Goal: Task Accomplishment & Management: Use online tool/utility

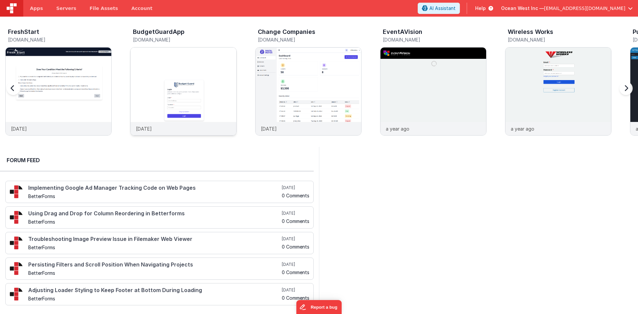
click at [186, 90] on img at bounding box center [184, 101] width 106 height 106
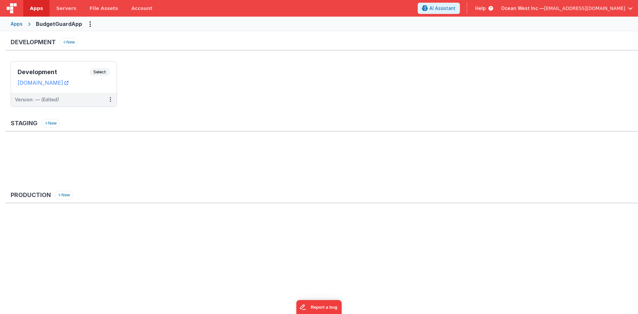
drag, startPoint x: 66, startPoint y: 71, endPoint x: 180, endPoint y: 5, distance: 131.8
click at [66, 71] on h3 "Development" at bounding box center [54, 72] width 72 height 7
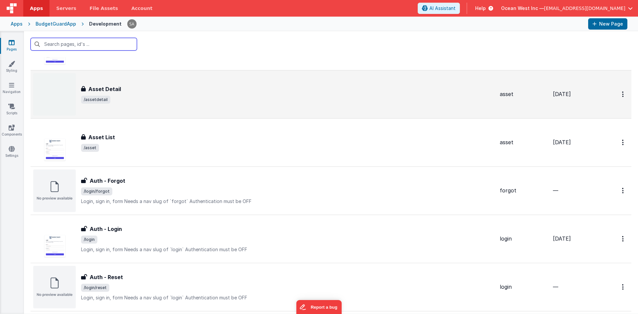
scroll to position [100, 0]
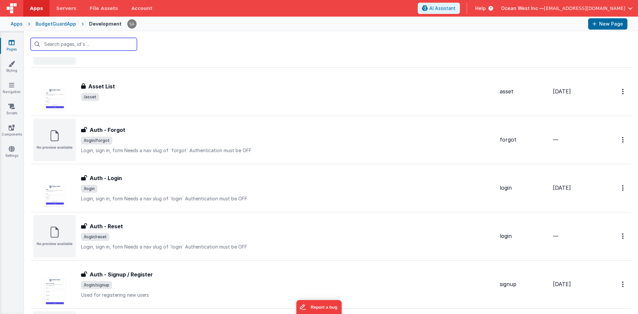
click at [99, 47] on input "text" at bounding box center [84, 44] width 106 height 13
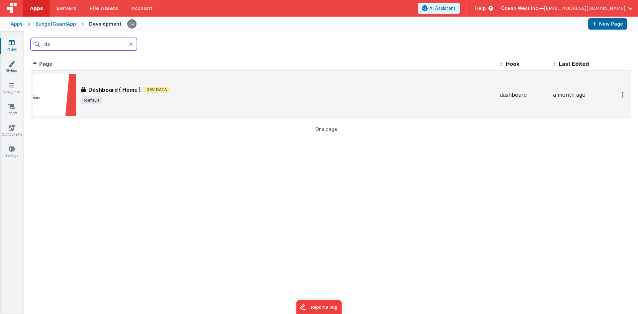
scroll to position [0, 0]
type input "da"
click at [115, 90] on h3 "Dashboard ( Home )" at bounding box center [114, 90] width 52 height 8
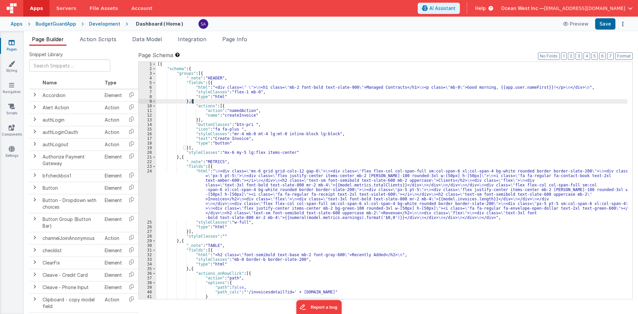
drag, startPoint x: 190, startPoint y: 102, endPoint x: 196, endPoint y: 103, distance: 6.2
click at [196, 103] on div "[{ "schema" : { "groups" : [{ "_note" : "HEADER" , "fields" : [{ "html" : "<div…" at bounding box center [391, 185] width 471 height 247
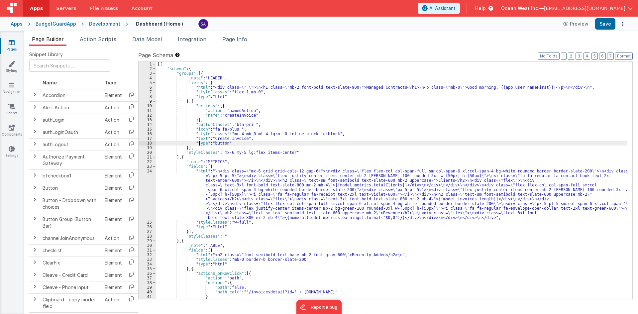
click at [199, 142] on div "[{ "schema" : { "groups" : [{ "_note" : "HEADER" , "fields" : [{ "html" : "<div…" at bounding box center [391, 185] width 471 height 247
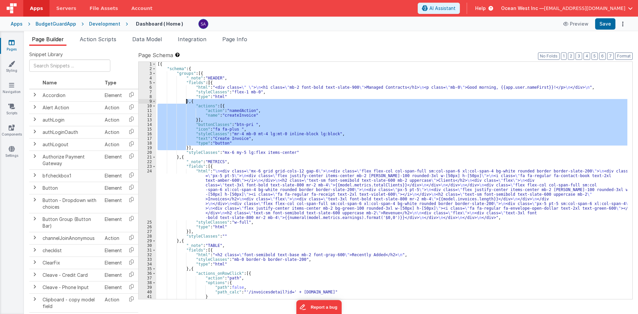
drag, startPoint x: 186, startPoint y: 148, endPoint x: 187, endPoint y: 103, distance: 45.5
click at [187, 103] on div "[{ "schema" : { "groups" : [{ "_note" : "HEADER" , "fields" : [{ "html" : "<div…" at bounding box center [391, 185] width 471 height 247
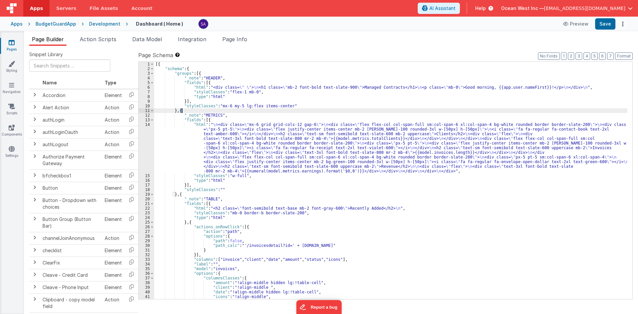
click at [181, 111] on div "[{ "schema" : { "groups" : [{ "_note" : "HEADER" , "fields" : [{ "html" : "<div…" at bounding box center [390, 185] width 473 height 247
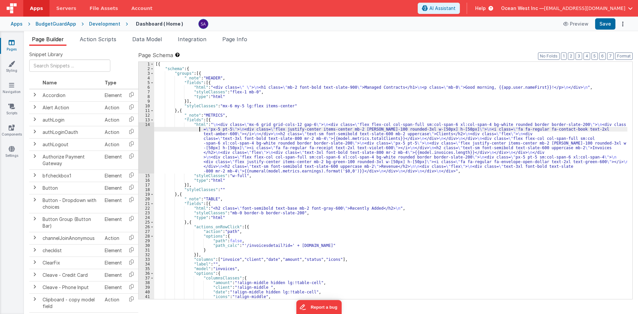
click at [191, 130] on div "[{ "schema" : { "groups" : [{ "_note" : "HEADER" , "fields" : [{ "html" : "<div…" at bounding box center [390, 185] width 473 height 247
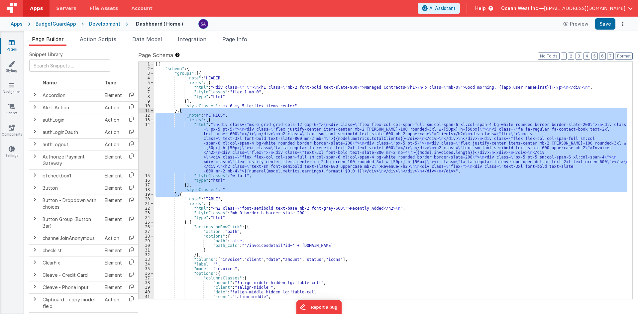
drag, startPoint x: 179, startPoint y: 195, endPoint x: 179, endPoint y: 108, distance: 87.1
click at [179, 108] on div "[{ "schema" : { "groups" : [{ "_note" : "HEADER" , "fields" : [{ "html" : "<div…" at bounding box center [390, 185] width 473 height 247
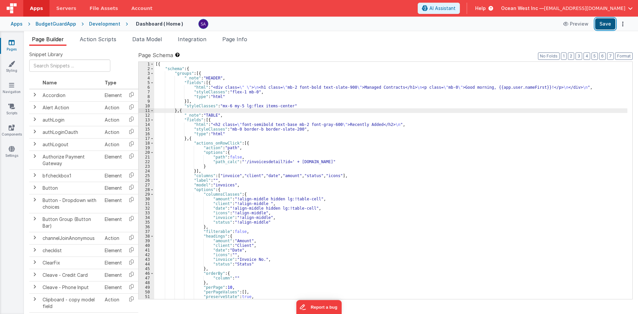
click at [604, 19] on button "Save" at bounding box center [605, 23] width 20 height 11
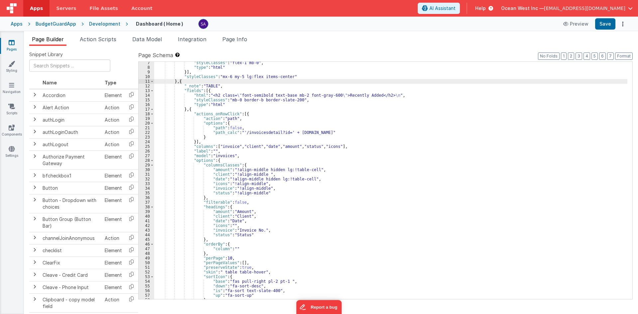
scroll to position [29, 0]
click at [53, 37] on span "Page Builder" at bounding box center [48, 39] width 32 height 7
click at [2, 46] on link "Pages" at bounding box center [12, 45] width 24 height 13
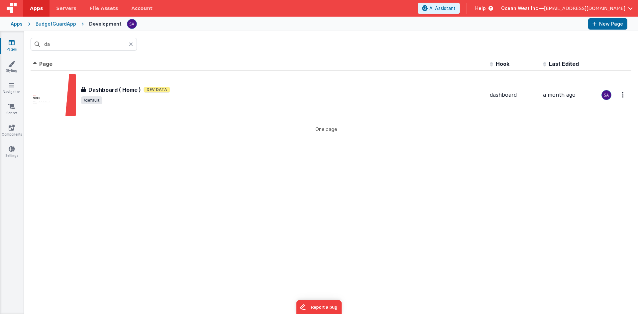
click at [14, 44] on icon at bounding box center [12, 42] width 6 height 7
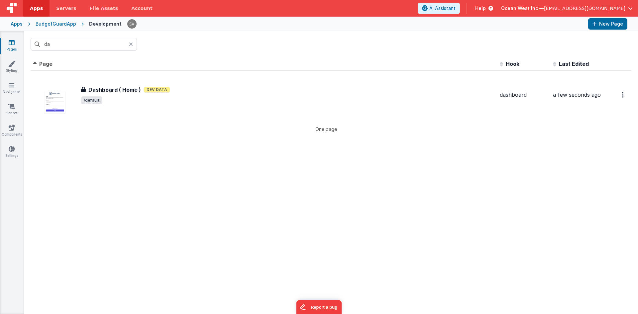
drag, startPoint x: 184, startPoint y: 49, endPoint x: 180, endPoint y: 50, distance: 4.7
click at [184, 49] on div "da" at bounding box center [331, 44] width 614 height 26
click at [129, 42] on input "da" at bounding box center [84, 44] width 106 height 13
click at [131, 43] on icon at bounding box center [131, 44] width 4 height 5
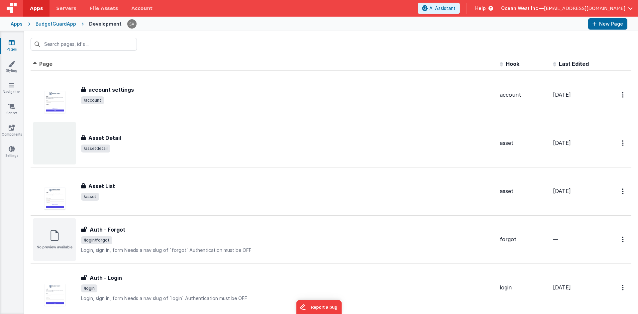
click at [190, 52] on div at bounding box center [331, 44] width 614 height 26
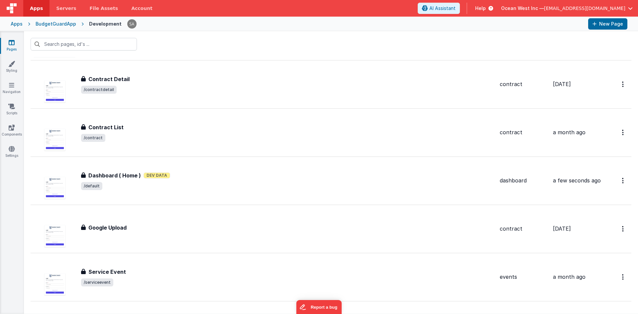
scroll to position [399, 0]
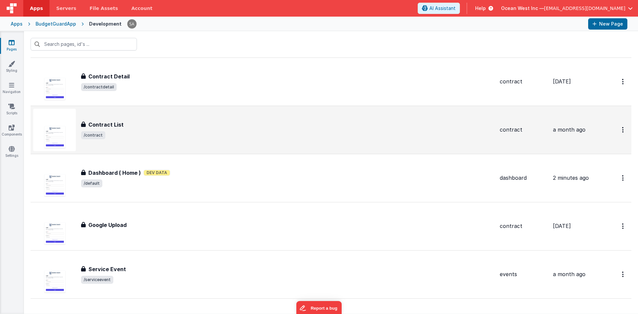
click at [148, 141] on div "Contract List Contract List /contract" at bounding box center [263, 130] width 461 height 43
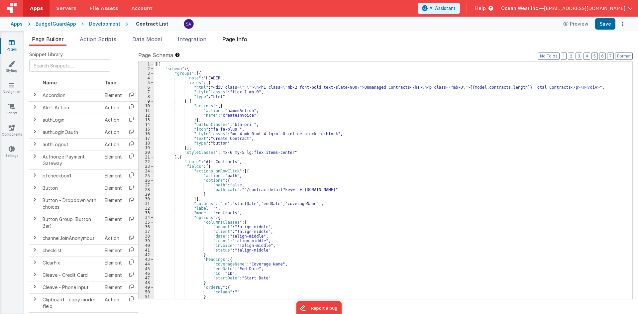
click at [235, 42] on span "Page Info" at bounding box center [234, 39] width 25 height 7
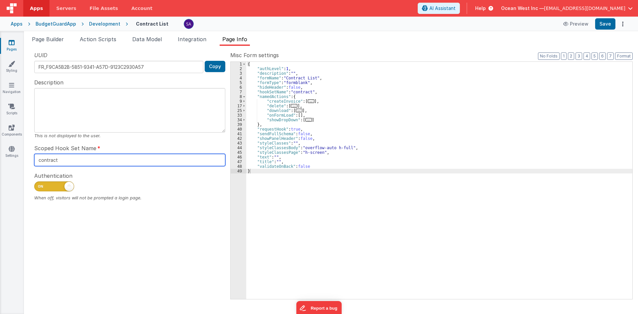
click at [98, 164] on input "contract" at bounding box center [129, 160] width 191 height 12
click at [10, 48] on link "Pages" at bounding box center [12, 45] width 24 height 13
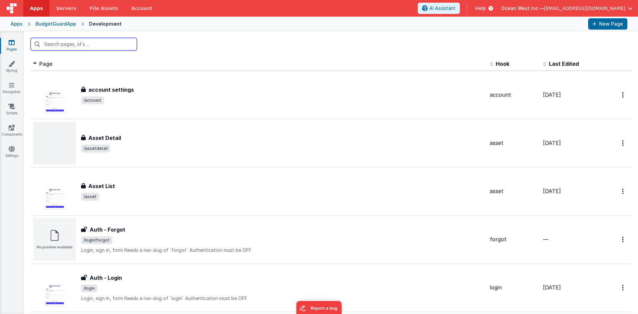
click at [94, 43] on input "text" at bounding box center [84, 44] width 106 height 13
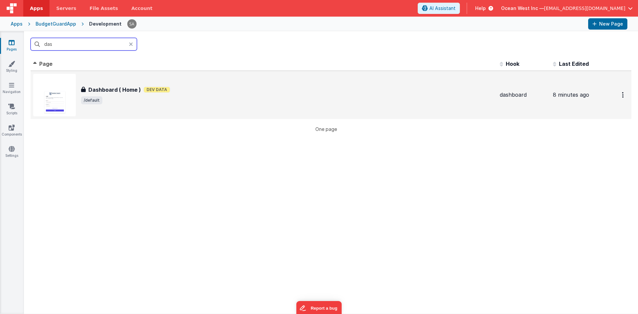
type input "das"
click at [114, 89] on h3 "Dashboard ( Home )" at bounding box center [114, 90] width 52 height 8
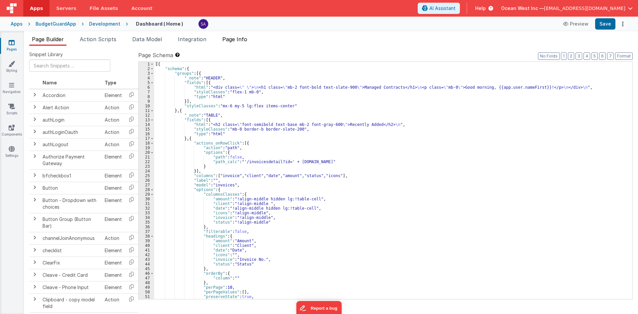
click at [234, 36] on span "Page Info" at bounding box center [234, 39] width 25 height 7
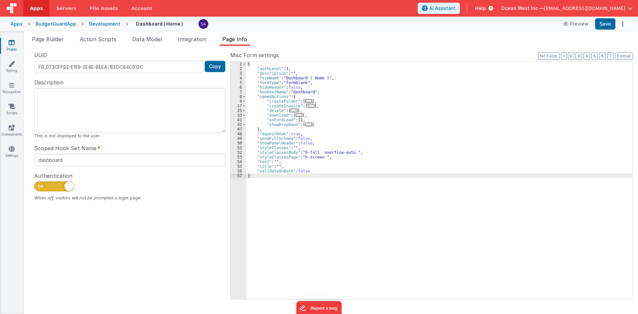
click at [14, 41] on icon at bounding box center [12, 42] width 6 height 7
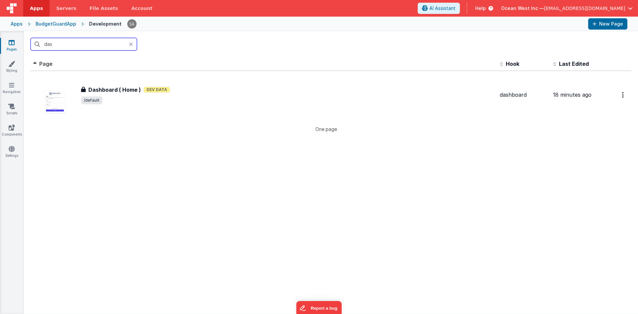
click at [80, 45] on input "das" at bounding box center [84, 44] width 106 height 13
drag, startPoint x: 80, startPoint y: 45, endPoint x: 31, endPoint y: 42, distance: 49.6
click at [31, 42] on input "das" at bounding box center [84, 44] width 106 height 13
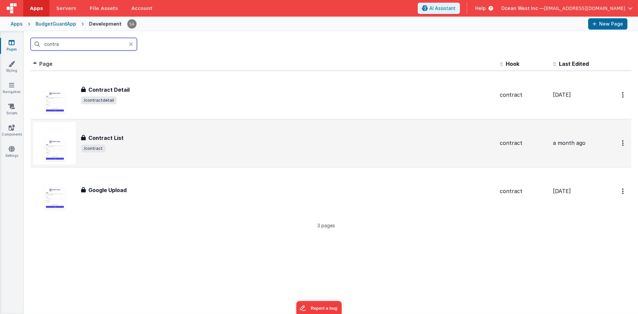
type input "contra"
click at [137, 135] on div "Contract List" at bounding box center [287, 138] width 413 height 8
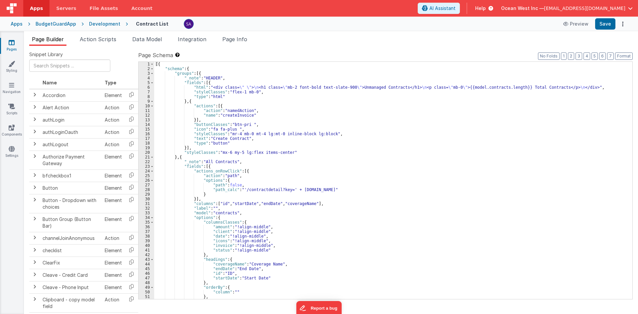
click at [293, 153] on div "[{ "schema" : { "groups" : [{ "_note" : "HEADER" , "fields" : [{ "html" : "<div…" at bounding box center [390, 185] width 473 height 247
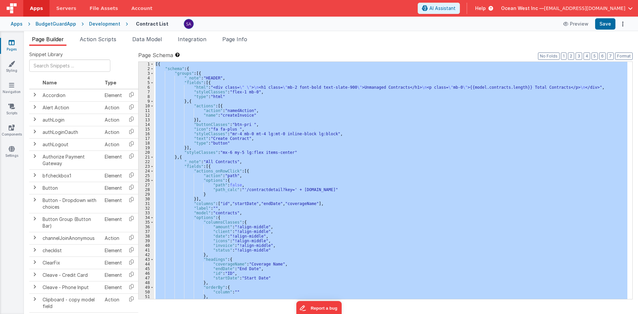
click at [17, 47] on link "Pages" at bounding box center [12, 45] width 24 height 13
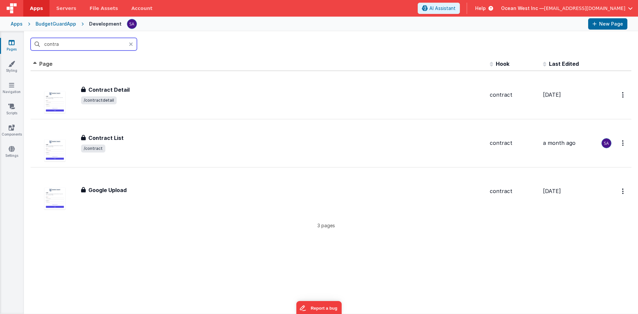
click at [47, 45] on input "contra" at bounding box center [84, 44] width 106 height 13
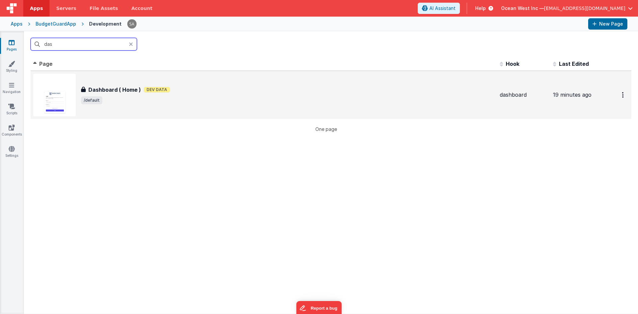
type input "das"
click at [119, 104] on span "/default" at bounding box center [287, 100] width 413 height 8
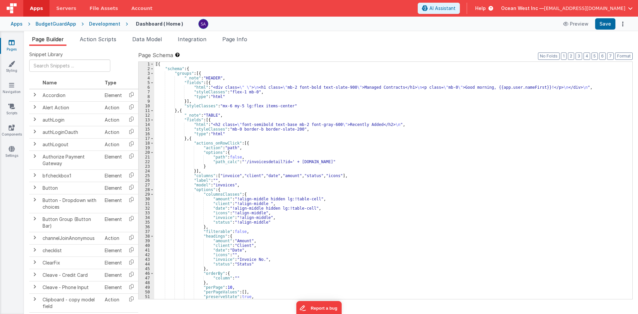
click at [218, 115] on div "[{ "schema" : { "groups" : [{ "_note" : "HEADER" , "fields" : [{ "html" : "<div…" at bounding box center [390, 185] width 473 height 247
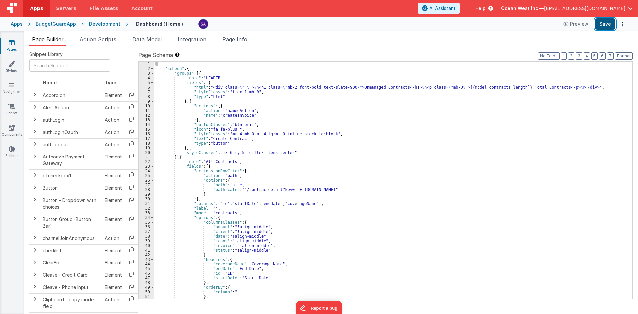
click at [604, 22] on button "Save" at bounding box center [605, 23] width 20 height 11
click at [192, 101] on div "[{ "schema" : { "groups" : [{ "_note" : "HEADER" , "fields" : [{ "html" : "<div…" at bounding box center [390, 185] width 473 height 247
click at [198, 121] on div "[{ "schema" : { "groups" : [{ "_note" : "HEADER" , "fields" : [{ "html" : "<div…" at bounding box center [390, 185] width 473 height 247
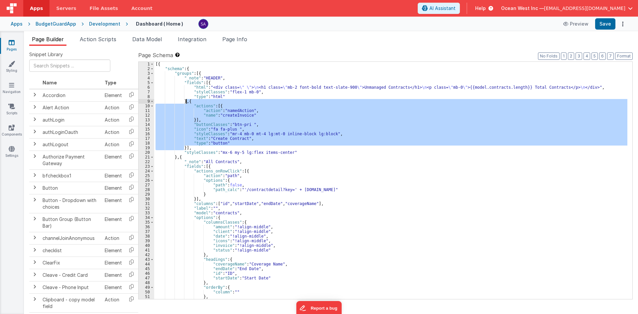
drag, startPoint x: 185, startPoint y: 147, endPoint x: 185, endPoint y: 103, distance: 44.5
click at [185, 103] on div "[{ "schema" : { "groups" : [{ "_note" : "HEADER" , "fields" : [{ "html" : "<div…" at bounding box center [390, 185] width 473 height 247
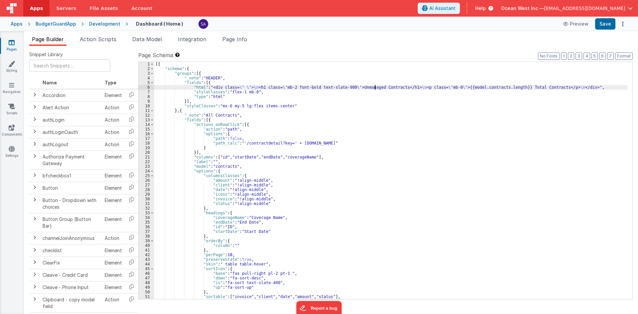
click at [374, 87] on div "[{ "schema" : { "groups" : [{ "_note" : "HEADER" , "fields" : [{ "html" : "<div…" at bounding box center [390, 185] width 473 height 247
drag, startPoint x: 387, startPoint y: 87, endPoint x: 365, endPoint y: 86, distance: 21.9
click at [365, 86] on div "[{ "schema" : { "groups" : [{ "_note" : "HEADER" , "fields" : [{ "html" : "<div…" at bounding box center [390, 185] width 473 height 247
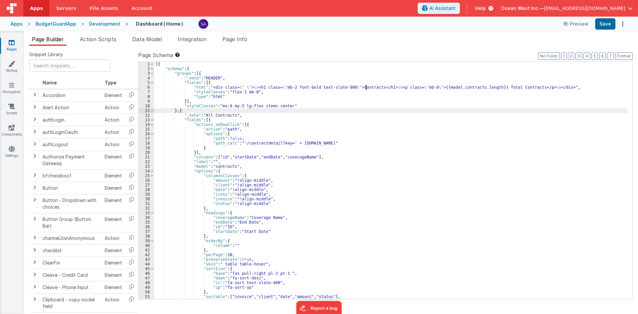
click at [358, 109] on div "[{ "schema" : { "groups" : [{ "_note" : "HEADER" , "fields" : [{ "html" : "<div…" at bounding box center [390, 185] width 473 height 247
click at [376, 104] on div "[{ "schema" : { "groups" : [{ "_note" : "HEADER" , "fields" : [{ "html" : "<div…" at bounding box center [390, 185] width 473 height 247
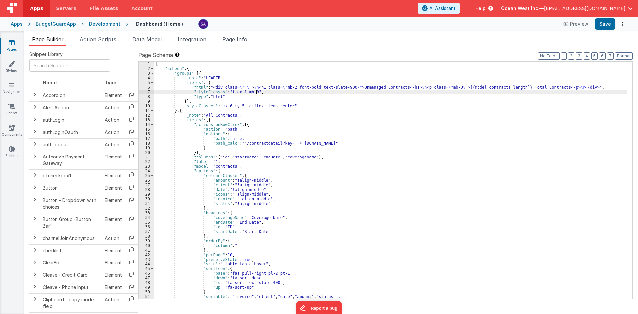
click at [372, 90] on div "[{ "schema" : { "groups" : [{ "_note" : "HEADER" , "fields" : [{ "html" : "<div…" at bounding box center [390, 185] width 473 height 247
click at [372, 85] on div "[{ "schema" : { "groups" : [{ "_note" : "HEADER" , "fields" : [{ "html" : "<div…" at bounding box center [390, 185] width 473 height 247
click at [11, 43] on icon at bounding box center [12, 42] width 6 height 7
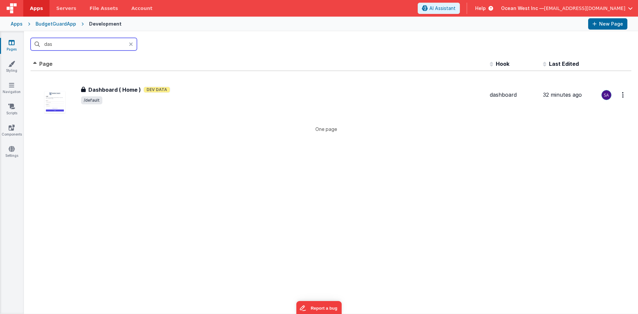
click at [80, 42] on input "das" at bounding box center [84, 44] width 106 height 13
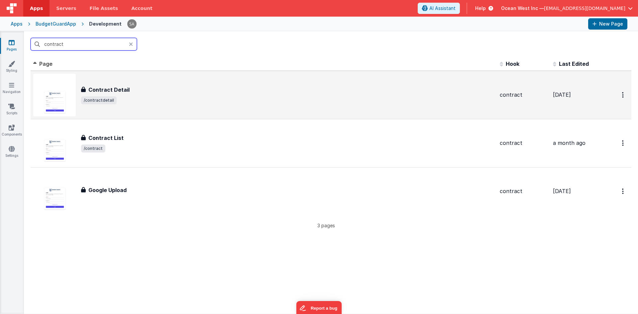
type input "contract"
click at [115, 76] on div "Contract Detail Contract Detail /contractdetail" at bounding box center [263, 95] width 461 height 43
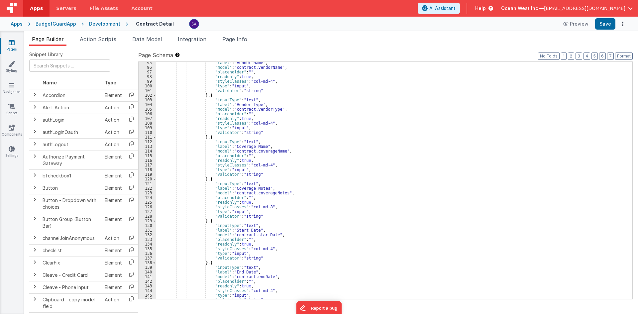
scroll to position [459, 0]
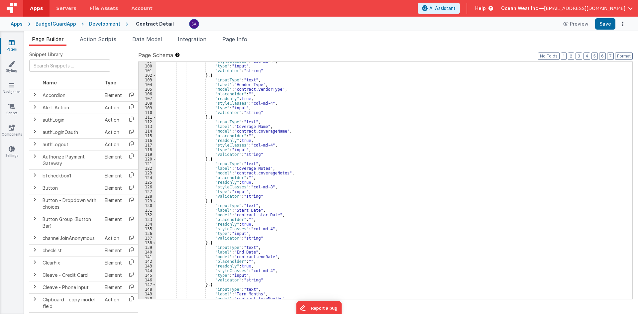
click at [203, 196] on div ""styleClasses" : "col-md-4" , "type" : "input" , "validator" : "string" } , { "…" at bounding box center [391, 182] width 471 height 247
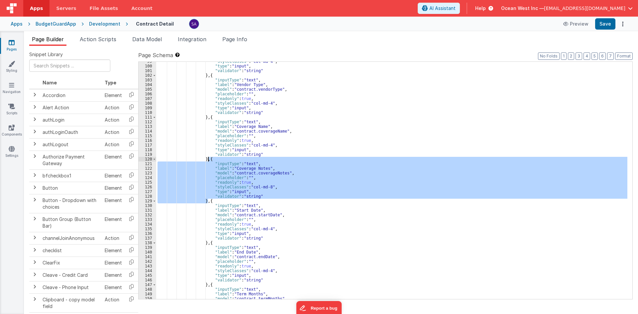
drag, startPoint x: 207, startPoint y: 200, endPoint x: 207, endPoint y: 160, distance: 40.2
click at [207, 160] on div ""styleClasses" : "col-md-4" , "type" : "input" , "validator" : "string" } , { "…" at bounding box center [391, 182] width 471 height 247
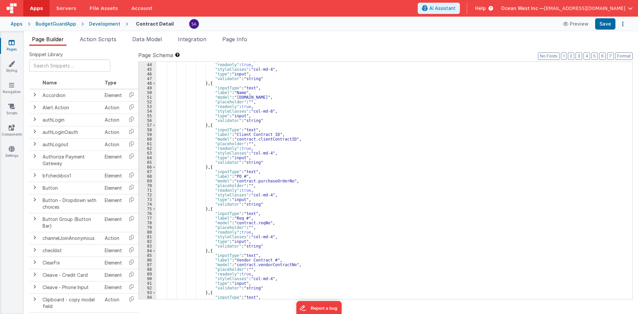
scroll to position [199, 0]
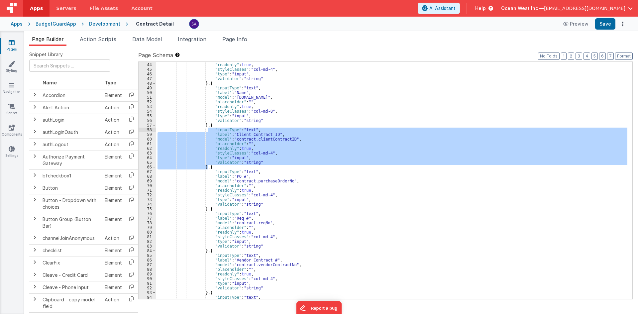
drag, startPoint x: 208, startPoint y: 168, endPoint x: 208, endPoint y: 128, distance: 40.5
click at [208, 128] on div ""placeholder" : "" , "readonly" : true , "styleClasses" : "col-md-4" , "type" :…" at bounding box center [391, 181] width 471 height 247
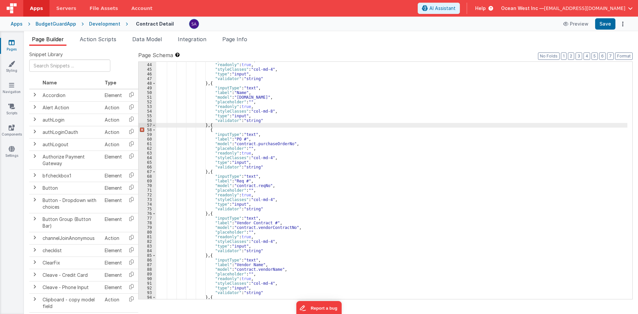
drag, startPoint x: 213, startPoint y: 127, endPoint x: 209, endPoint y: 127, distance: 3.7
click at [209, 127] on div ""placeholder" : "" , "readonly" : true , "styleClasses" : "col-md-4" , "type" :…" at bounding box center [391, 181] width 471 height 247
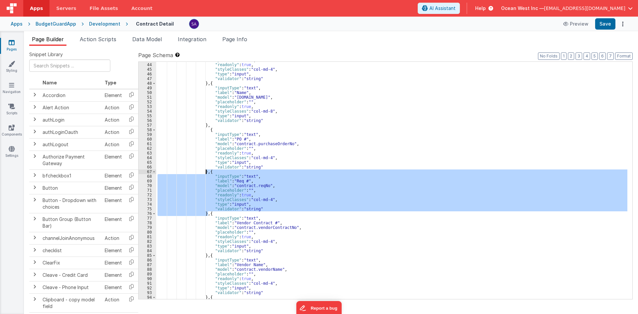
drag, startPoint x: 207, startPoint y: 214, endPoint x: 207, endPoint y: 174, distance: 40.2
click at [207, 174] on div ""placeholder" : "" , "readonly" : true , "styleClasses" : "col-md-4" , "type" :…" at bounding box center [391, 181] width 471 height 247
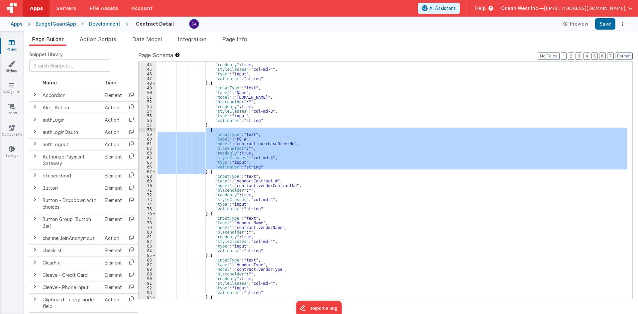
drag, startPoint x: 207, startPoint y: 171, endPoint x: 206, endPoint y: 131, distance: 39.9
click at [206, 131] on div ""placeholder" : "" , "readonly" : true , "styleClasses" : "col-md-4" , "type" :…" at bounding box center [391, 181] width 471 height 247
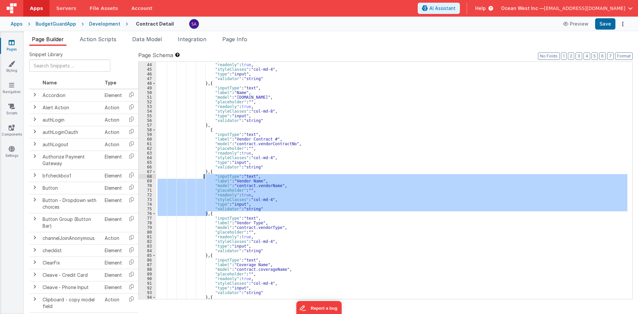
drag, startPoint x: 207, startPoint y: 216, endPoint x: 204, endPoint y: 174, distance: 41.6
click at [204, 174] on div ""placeholder" : "" , "readonly" : true , "styleClasses" : "col-md-4" , "type" :…" at bounding box center [391, 181] width 471 height 247
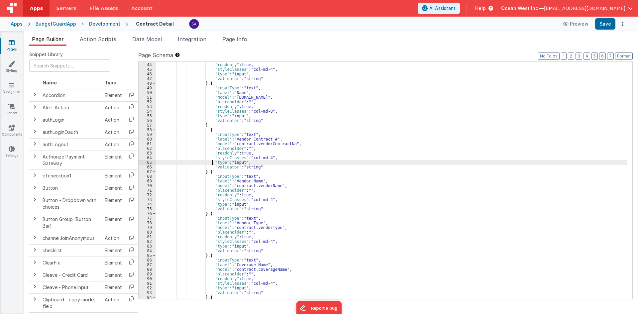
click at [213, 161] on div ""placeholder" : "" , "readonly" : true , "styleClasses" : "col-md-4" , "type" :…" at bounding box center [391, 181] width 471 height 247
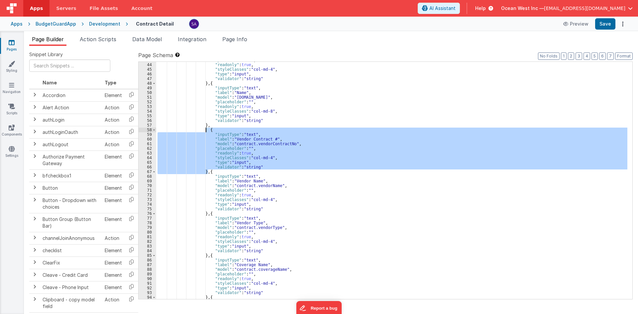
drag, startPoint x: 208, startPoint y: 172, endPoint x: 207, endPoint y: 131, distance: 41.9
click at [207, 131] on div ""placeholder" : "" , "readonly" : true , "styleClasses" : "col-md-4" , "type" :…" at bounding box center [391, 181] width 471 height 247
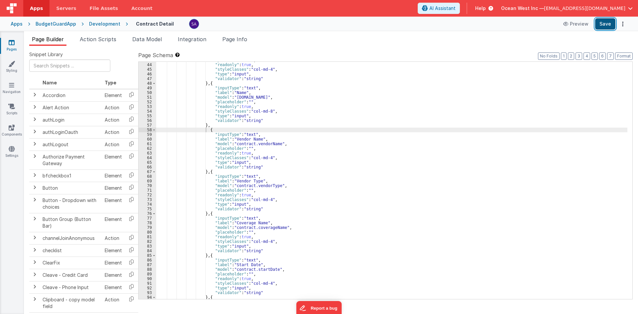
click at [602, 25] on button "Save" at bounding box center [605, 23] width 20 height 11
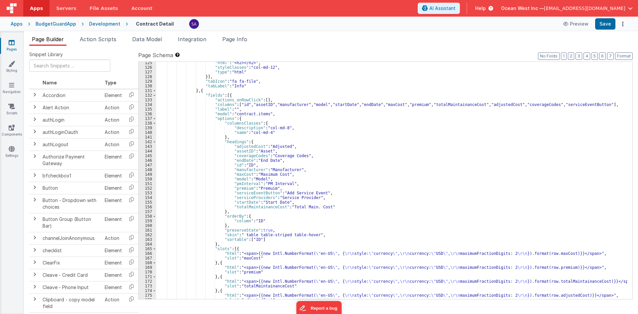
scroll to position [578, 0]
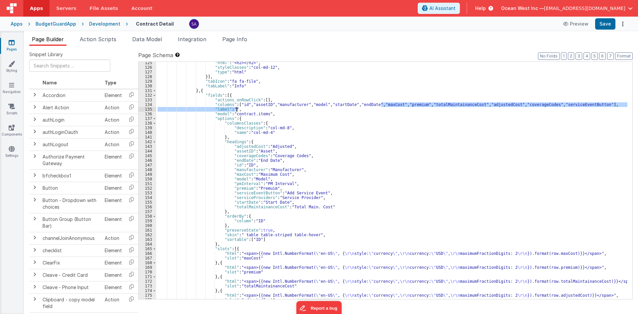
drag, startPoint x: 381, startPoint y: 104, endPoint x: 581, endPoint y: 107, distance: 200.4
click at [581, 107] on div ""html" : "<h2></h2>" , "styleClasses" : "col-md-12" , "type" : "html" }] , "tab…" at bounding box center [391, 183] width 471 height 247
click at [494, 103] on div ""html" : "<h2></h2>" , "styleClasses" : "col-md-12" , "type" : "html" }] , "tab…" at bounding box center [391, 180] width 471 height 237
drag, startPoint x: 554, startPoint y: 105, endPoint x: 379, endPoint y: 105, distance: 175.4
click at [379, 105] on div ""html" : "<h2></h2>" , "styleClasses" : "col-md-12" , "type" : "html" }] , "tab…" at bounding box center [391, 183] width 471 height 247
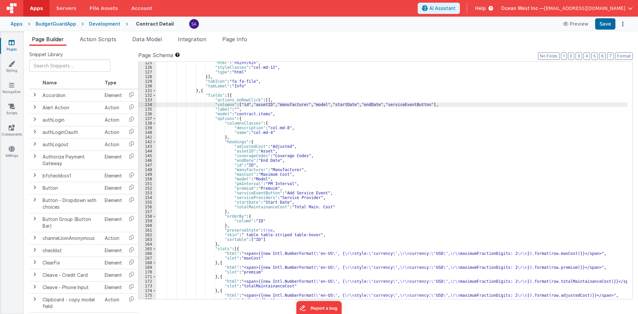
click at [279, 202] on div ""html" : "<h2></h2>" , "styleClasses" : "col-md-12" , "type" : "html" }] , "tab…" at bounding box center [391, 183] width 471 height 247
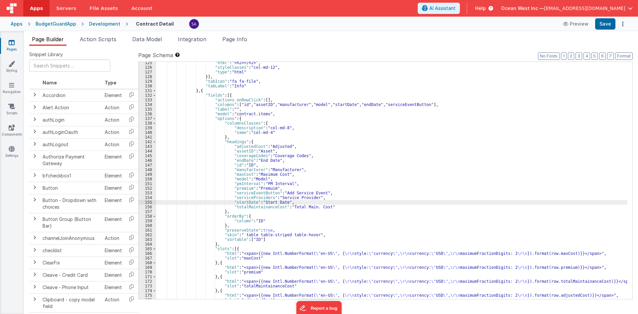
click at [289, 202] on div ""html" : "<h2></h2>" , "styleClasses" : "col-md-12" , "type" : "html" }] , "tab…" at bounding box center [391, 183] width 471 height 247
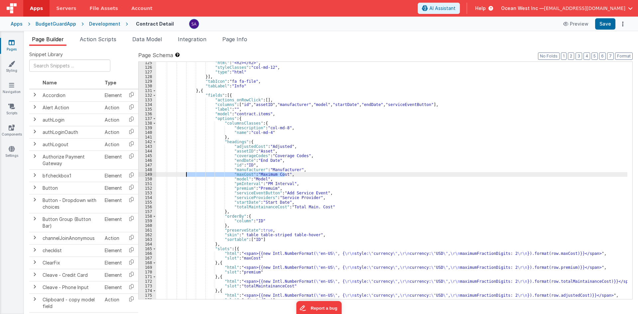
drag, startPoint x: 290, startPoint y: 174, endPoint x: 183, endPoint y: 173, distance: 107.0
click at [183, 173] on div ""html" : "<h2></h2>" , "styleClasses" : "col-md-12" , "type" : "html" }] , "tab…" at bounding box center [391, 183] width 471 height 247
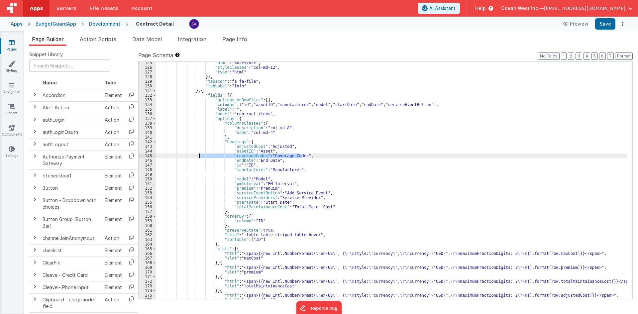
drag, startPoint x: 251, startPoint y: 157, endPoint x: 199, endPoint y: 157, distance: 51.2
click at [199, 157] on div ""html" : "<h2></h2>" , "styleClasses" : "col-md-12" , "type" : "html" }] , "tab…" at bounding box center [391, 183] width 471 height 247
click at [356, 168] on div ""html" : "<h2></h2>" , "styleClasses" : "col-md-12" , "type" : "html" }] , "tab…" at bounding box center [391, 183] width 471 height 247
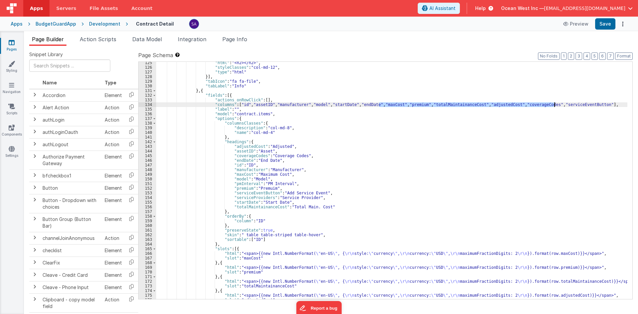
click at [356, 166] on div ""html" : "<h2></h2>" , "styleClasses" : "col-md-12" , "type" : "html" }] , "tab…" at bounding box center [391, 183] width 471 height 247
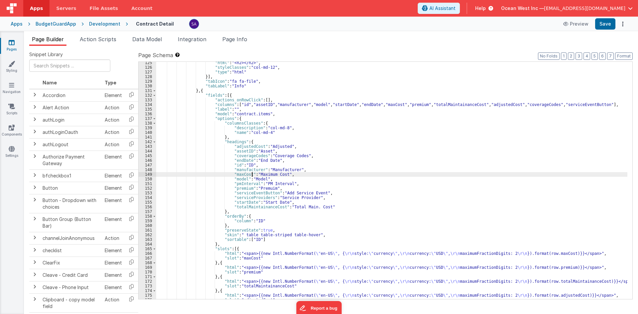
click at [253, 176] on div ""html" : "<h2></h2>" , "styleClasses" : "col-md-12" , "type" : "html" }] , "tab…" at bounding box center [391, 183] width 471 height 247
drag, startPoint x: 286, startPoint y: 174, endPoint x: 227, endPoint y: 174, distance: 59.1
click at [227, 174] on div ""html" : "<h2></h2>" , "styleClasses" : "col-md-12" , "type" : "html" }] , "tab…" at bounding box center [391, 183] width 471 height 247
drag, startPoint x: 328, startPoint y: 206, endPoint x: 222, endPoint y: 207, distance: 106.0
click at [222, 207] on div ""html" : "<h2></h2>" , "styleClasses" : "col-md-12" , "type" : "html" }] , "tab…" at bounding box center [391, 183] width 471 height 247
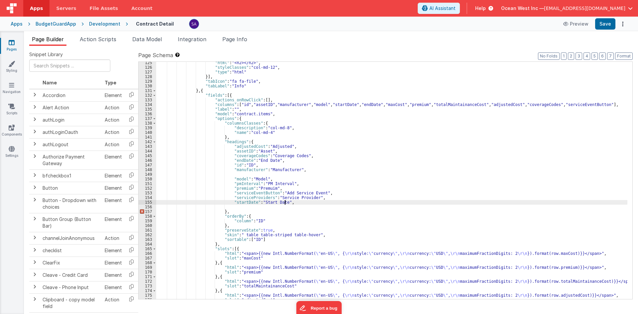
click at [287, 202] on div ""html" : "<h2></h2>" , "styleClasses" : "col-md-12" , "type" : "html" }] , "tab…" at bounding box center [391, 183] width 471 height 247
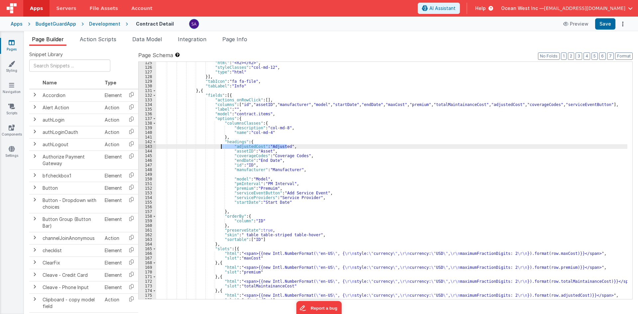
drag, startPoint x: 290, startPoint y: 146, endPoint x: 222, endPoint y: 148, distance: 68.2
click at [222, 148] on div ""html" : "<h2></h2>" , "styleClasses" : "col-md-12" , "type" : "html" }] , "tab…" at bounding box center [391, 183] width 471 height 247
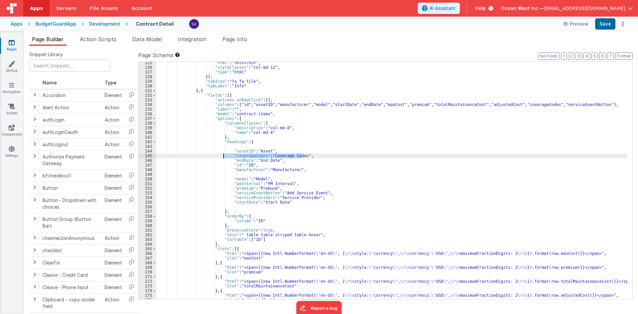
drag, startPoint x: 304, startPoint y: 156, endPoint x: 223, endPoint y: 157, distance: 80.7
click at [223, 157] on div ""html" : "<h2></h2>" , "styleClasses" : "col-md-12" , "type" : "html" }] , "tab…" at bounding box center [391, 183] width 471 height 247
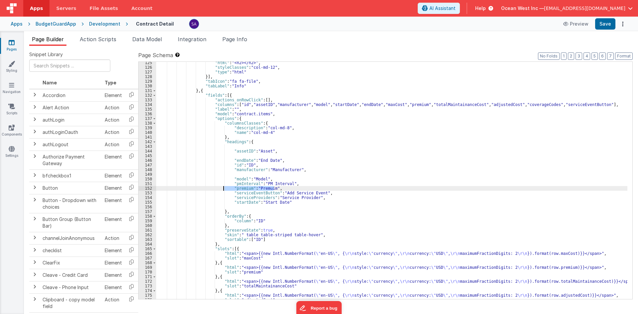
drag, startPoint x: 278, startPoint y: 188, endPoint x: 223, endPoint y: 188, distance: 55.2
click at [223, 188] on div ""html" : "<h2></h2>" , "styleClasses" : "col-md-12" , "type" : "html" }] , "tab…" at bounding box center [391, 183] width 471 height 247
click at [601, 28] on button "Save" at bounding box center [605, 23] width 20 height 11
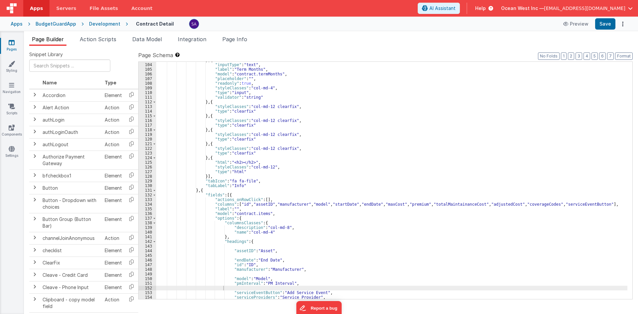
scroll to position [538, 0]
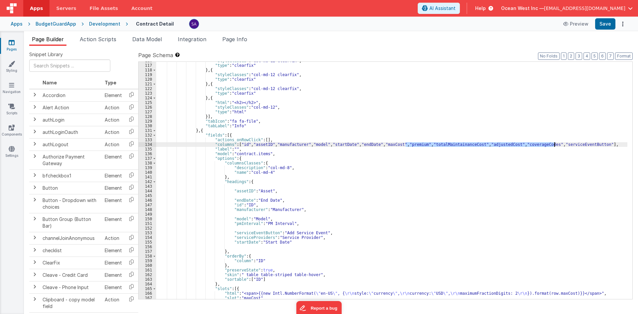
drag, startPoint x: 404, startPoint y: 144, endPoint x: 554, endPoint y: 143, distance: 149.2
click at [554, 143] on div ""styleClasses" : "col-md-12 clearfix" , "type" : "clearfix" } , { "styleClasses…" at bounding box center [391, 181] width 471 height 247
drag, startPoint x: 404, startPoint y: 144, endPoint x: 381, endPoint y: 145, distance: 22.9
click at [381, 145] on div ""styleClasses" : "col-md-12 clearfix" , "type" : "clearfix" } , { "styleClasses…" at bounding box center [391, 181] width 471 height 247
click at [603, 26] on button "Save" at bounding box center [605, 23] width 20 height 11
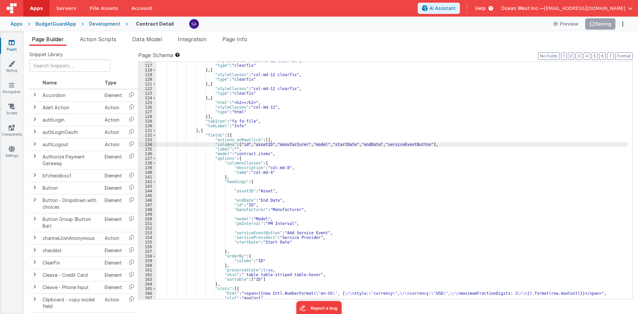
click at [14, 42] on icon at bounding box center [12, 42] width 6 height 7
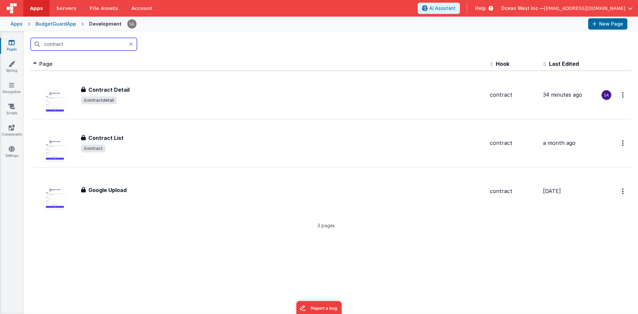
click at [95, 42] on input "contract" at bounding box center [84, 44] width 106 height 13
drag, startPoint x: 93, startPoint y: 44, endPoint x: 37, endPoint y: 47, distance: 56.5
click at [37, 47] on input "contract" at bounding box center [84, 44] width 106 height 13
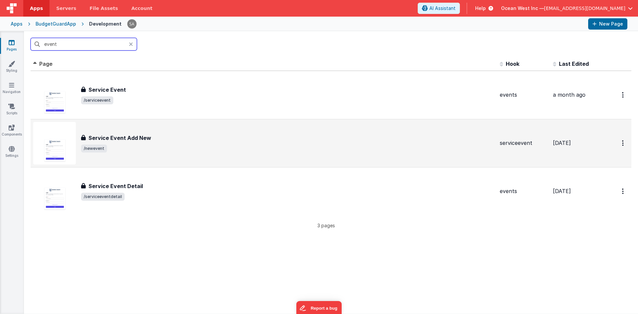
type input "event"
click at [139, 145] on span "/newevent" at bounding box center [287, 149] width 413 height 8
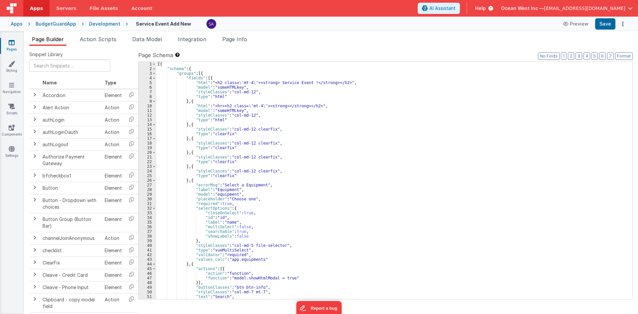
click at [16, 43] on link "Pages" at bounding box center [12, 45] width 24 height 13
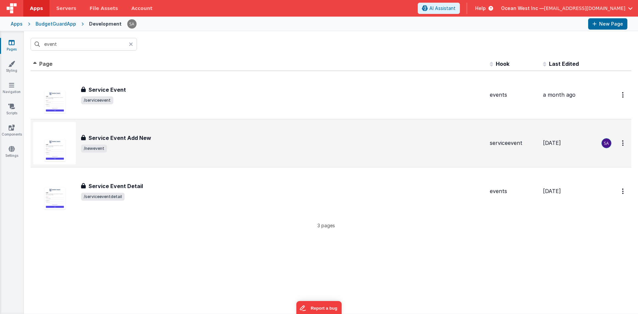
click at [177, 149] on span "/newevent" at bounding box center [282, 149] width 403 height 8
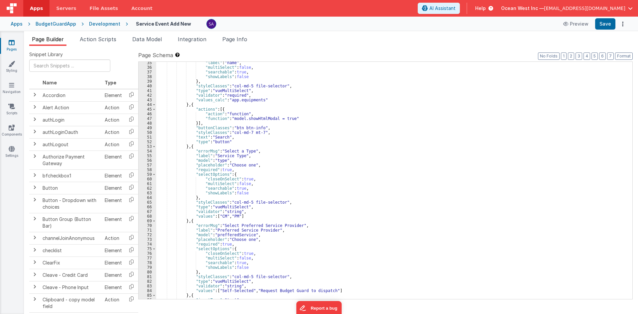
scroll to position [159, 0]
drag, startPoint x: 191, startPoint y: 147, endPoint x: 196, endPoint y: 148, distance: 5.4
click at [196, 148] on div ""label" : "name" , "multiSelect" : false , "searchable" : true , "showLabels" :…" at bounding box center [391, 183] width 471 height 247
click at [201, 205] on div ""label" : "name" , "multiSelect" : false , "searchable" : true , "showLabels" :…" at bounding box center [391, 183] width 471 height 247
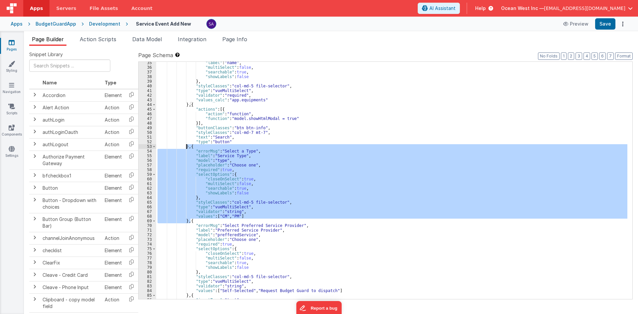
drag, startPoint x: 189, startPoint y: 222, endPoint x: 187, endPoint y: 147, distance: 75.1
click at [187, 147] on div ""label" : "name" , "multiSelect" : false , "searchable" : true , "showLabels" :…" at bounding box center [391, 183] width 471 height 247
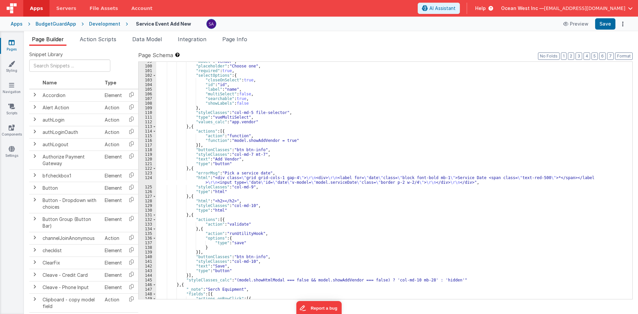
scroll to position [439, 0]
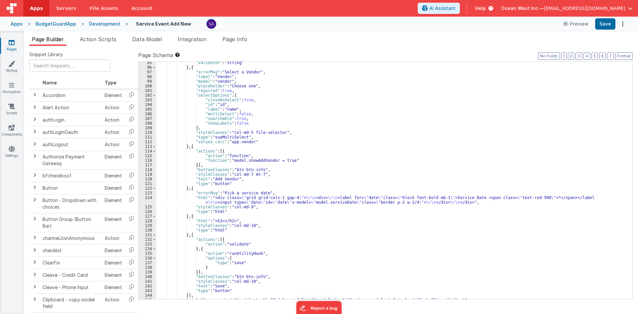
click at [221, 203] on div ""validator" : "string" } , { "errorMsg" : "Select a Vendor" , "label" : "Vendor…" at bounding box center [391, 183] width 471 height 247
click at [143, 198] on div "124" at bounding box center [148, 199] width 18 height 9
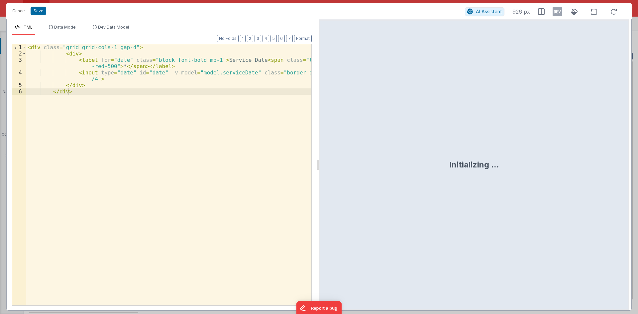
click at [224, 59] on div "< div class = "grid grid-cols-1 gap-4" > < div > < label for = "date" class = "…" at bounding box center [168, 181] width 285 height 274
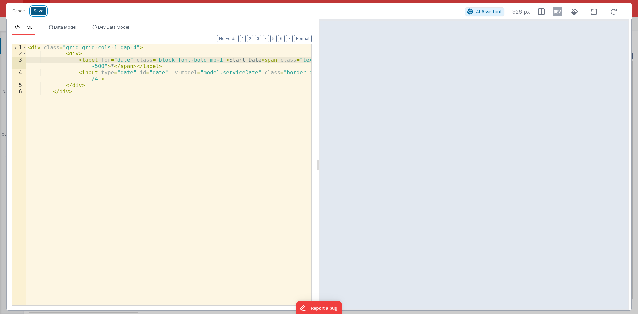
click at [39, 14] on button "Save" at bounding box center [39, 11] width 16 height 9
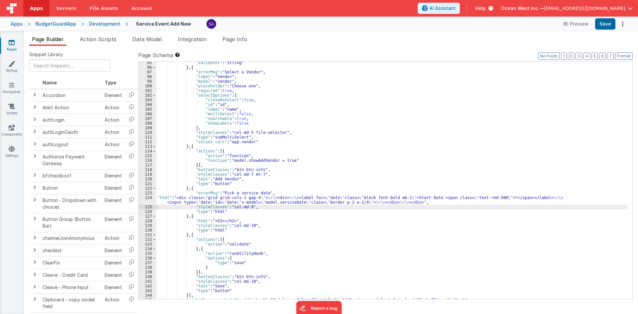
click at [243, 192] on div ""validator" : "string" } , { "errorMsg" : "Select a Vendor" , "label" : "Vendor…" at bounding box center [391, 183] width 471 height 247
click at [596, 28] on button "Save" at bounding box center [605, 23] width 20 height 11
drag, startPoint x: 191, startPoint y: 189, endPoint x: 196, endPoint y: 190, distance: 5.4
click at [196, 190] on div ""validator" : "string" } , { "errorMsg" : "Select a Vendor" , "label" : "Vendor…" at bounding box center [391, 183] width 471 height 247
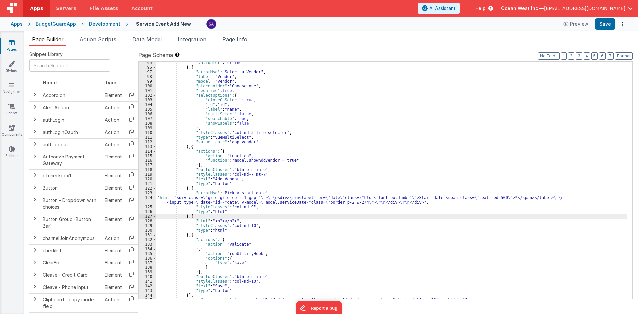
click at [205, 215] on div ""validator" : "string" } , { "errorMsg" : "Select a Vendor" , "label" : "Vendor…" at bounding box center [391, 183] width 471 height 247
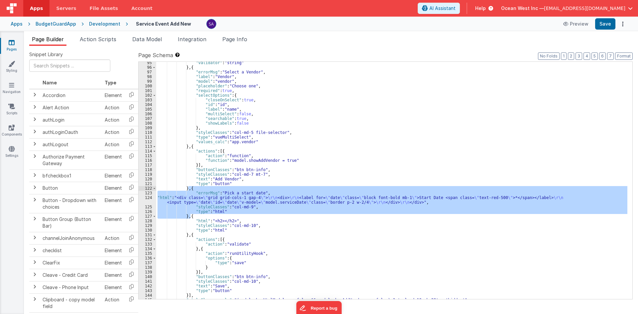
drag, startPoint x: 189, startPoint y: 217, endPoint x: 188, endPoint y: 190, distance: 26.9
click at [188, 190] on div ""validator" : "string" } , { "errorMsg" : "Select a Vendor" , "label" : "Vendor…" at bounding box center [391, 183] width 471 height 247
click at [189, 217] on div ""validator" : "string" } , { "errorMsg" : "Select a Vendor" , "label" : "Vendor…" at bounding box center [391, 180] width 471 height 237
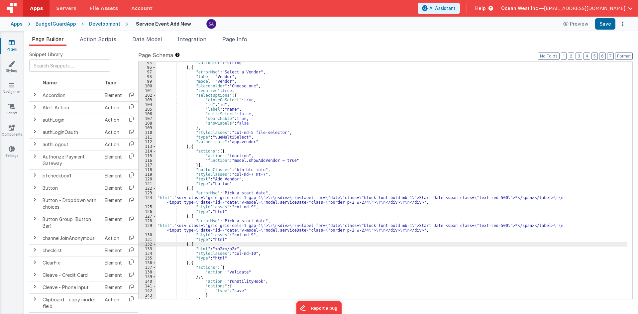
click at [240, 221] on div ""validator" : "string" } , { "errorMsg" : "Select a Vendor" , "label" : "Vendor…" at bounding box center [391, 183] width 471 height 247
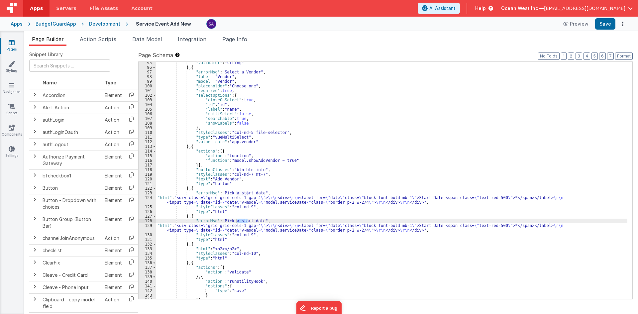
click at [240, 221] on div ""validator" : "string" } , { "errorMsg" : "Select a Vendor" , "label" : "Vendor…" at bounding box center [391, 183] width 471 height 247
click at [143, 226] on div "129" at bounding box center [148, 227] width 18 height 9
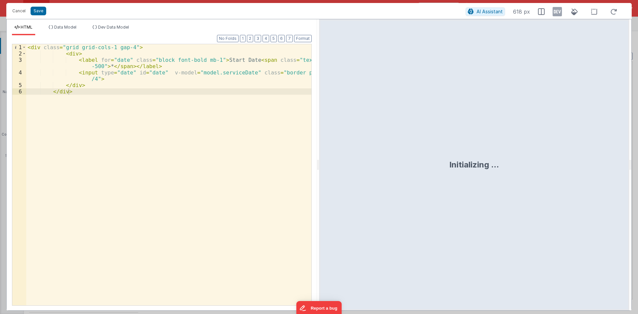
click at [214, 61] on div "< div class = "grid grid-cols-1 gap-4" > < div > < label for = "date" class = "…" at bounding box center [168, 181] width 285 height 274
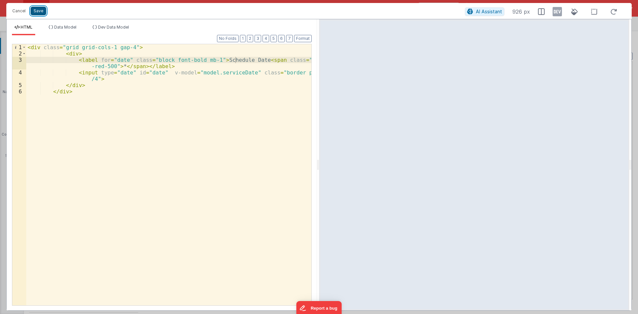
click at [43, 12] on button "Save" at bounding box center [39, 11] width 16 height 9
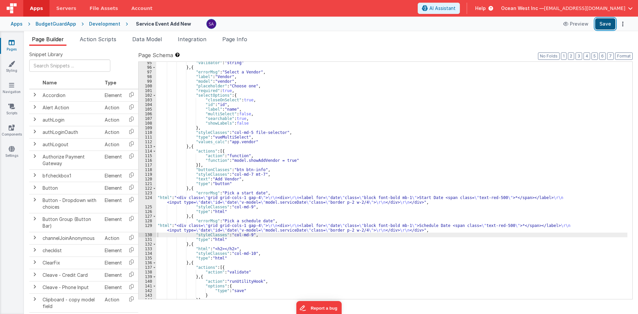
click at [598, 22] on button "Save" at bounding box center [605, 23] width 20 height 11
click at [619, 56] on button "Format" at bounding box center [624, 55] width 18 height 7
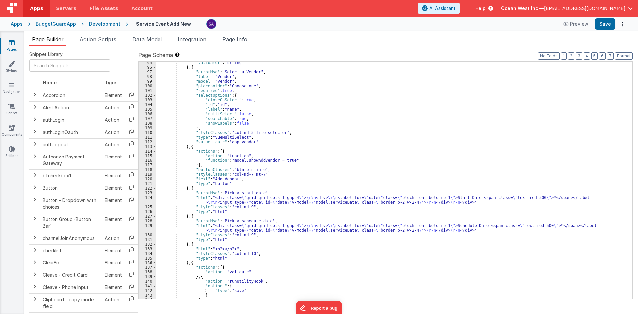
click at [420, 33] on div "Page Builder Action Scripts Data Model Integration Page Info Snippet Library Na…" at bounding box center [331, 172] width 614 height 283
